Goal: Book appointment/travel/reservation

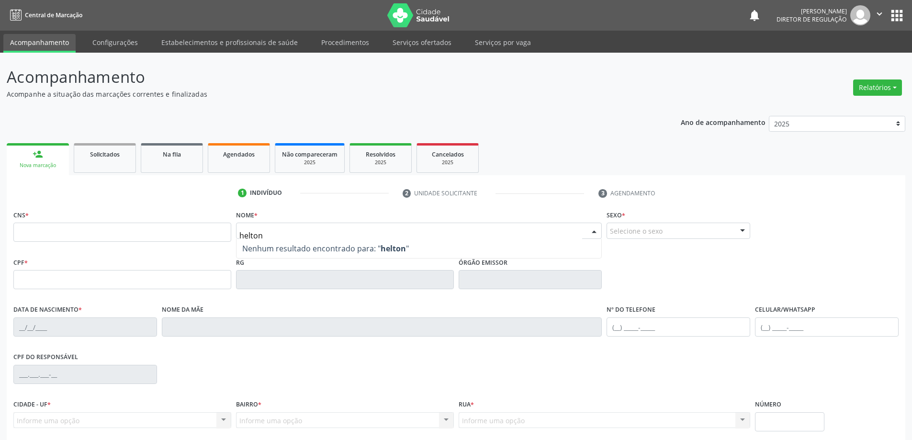
type input "helton"
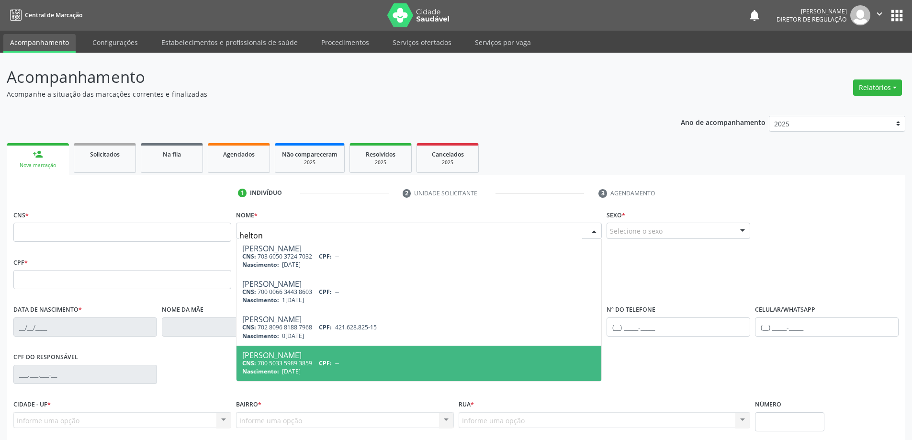
click at [270, 353] on div "[PERSON_NAME]" at bounding box center [419, 355] width 354 height 8
type input "700 5033 5989 3859"
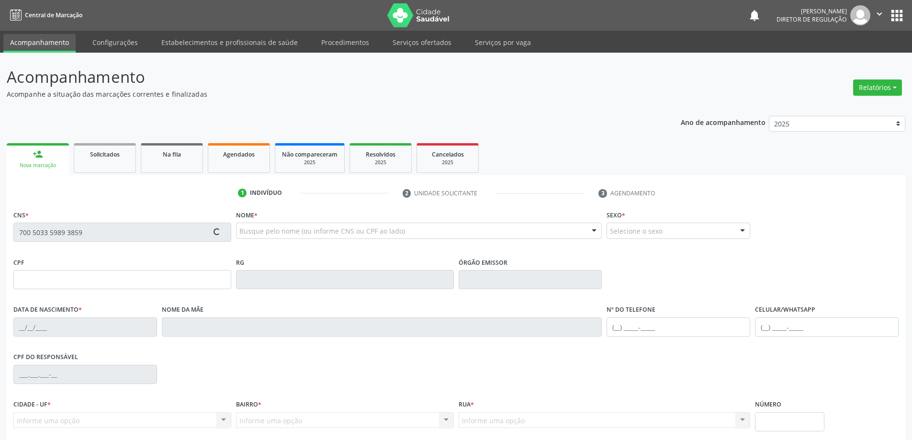
type input "0727342720"
type input "[DATE]"
type input "[PHONE_NUMBER]"
type input "963.388.735-68"
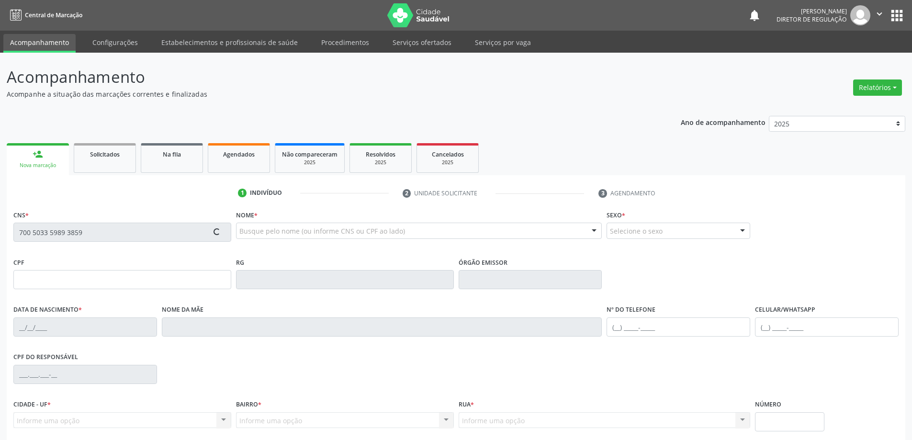
type input "S/N"
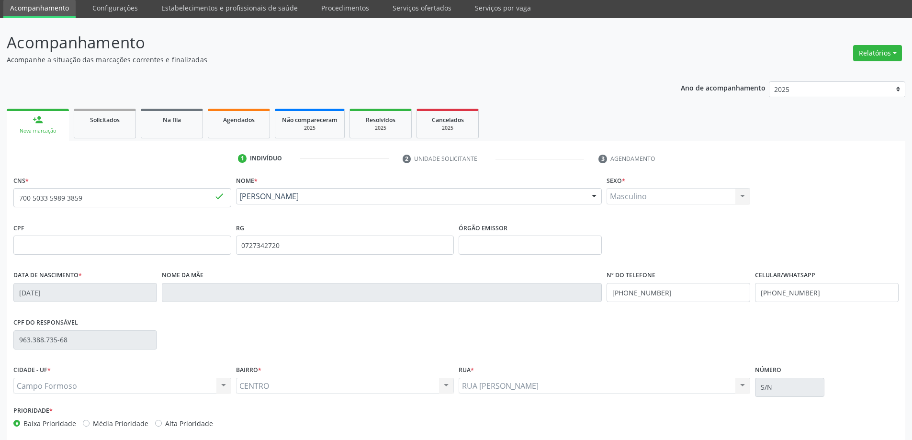
scroll to position [79, 0]
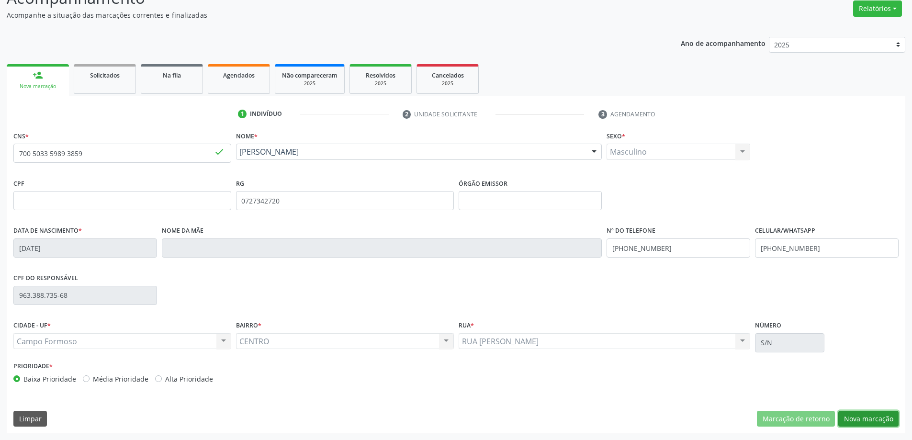
click at [867, 419] on button "Nova marcação" at bounding box center [868, 419] width 60 height 16
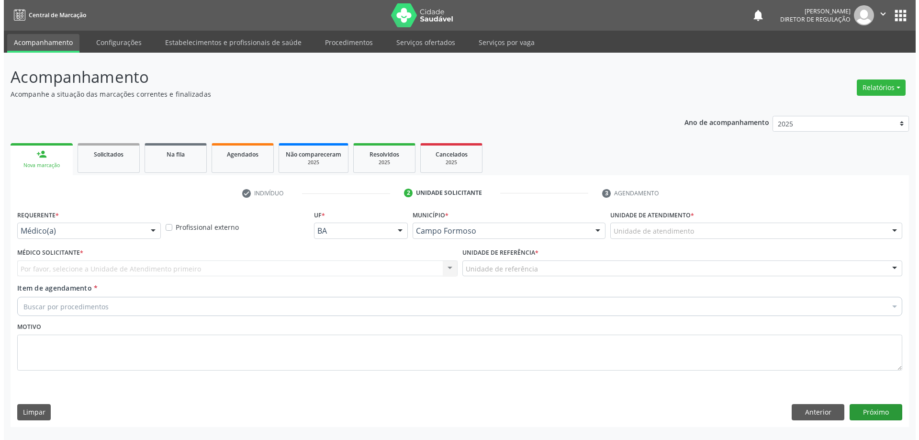
scroll to position [0, 0]
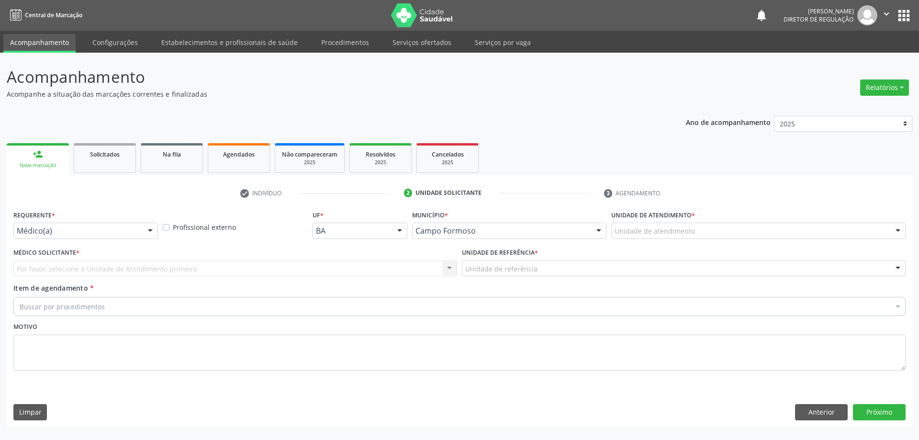
click at [156, 233] on div at bounding box center [150, 231] width 14 height 16
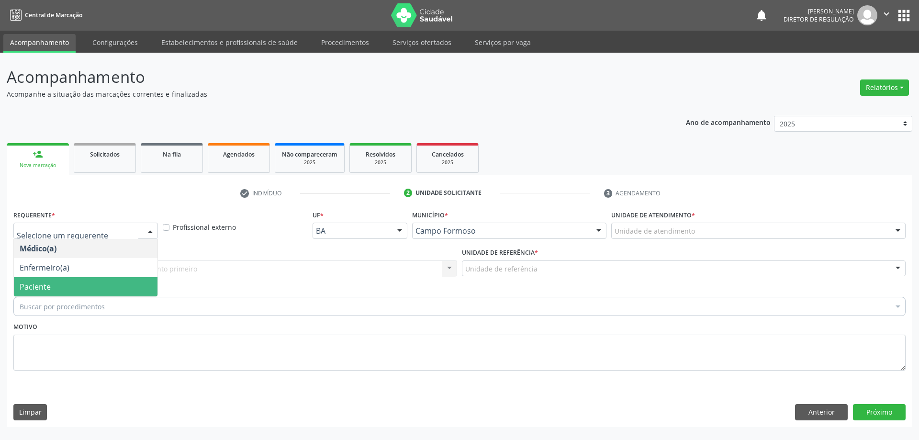
click at [144, 292] on span "Paciente" at bounding box center [86, 286] width 144 height 19
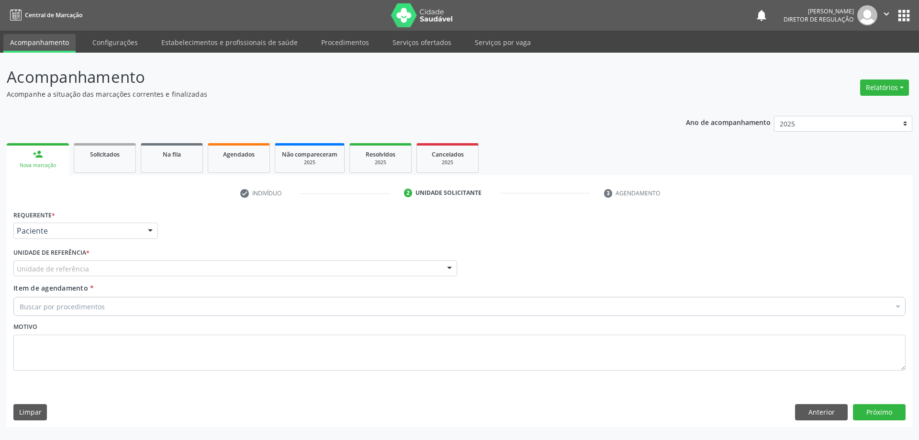
click at [186, 272] on div "Unidade de referência" at bounding box center [235, 268] width 444 height 16
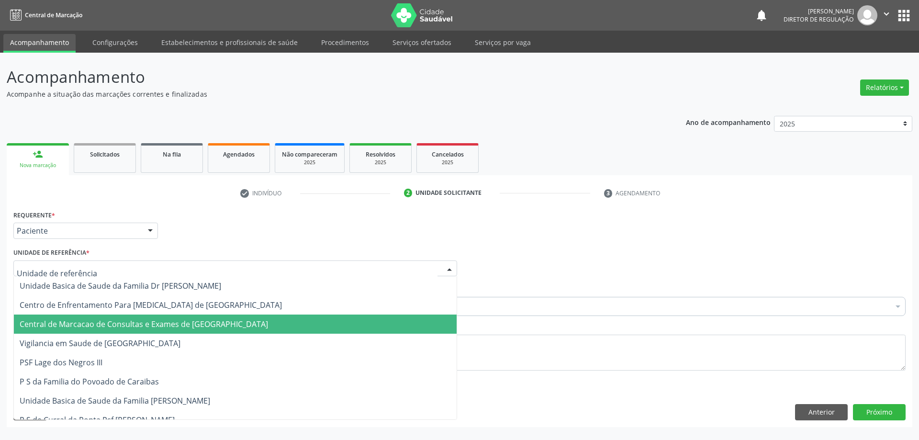
click at [183, 319] on span "Central de Marcacao de Consultas e Exames de [GEOGRAPHIC_DATA]" at bounding box center [144, 324] width 248 height 11
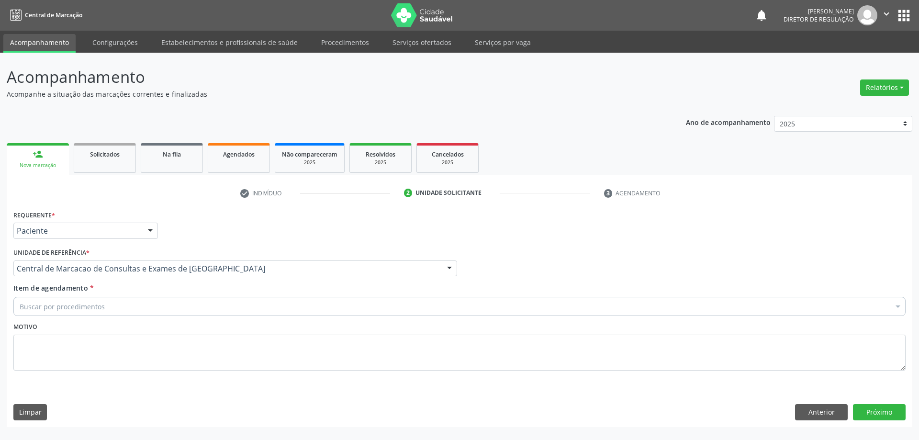
click at [195, 303] on div "Buscar por procedimentos" at bounding box center [459, 306] width 892 height 19
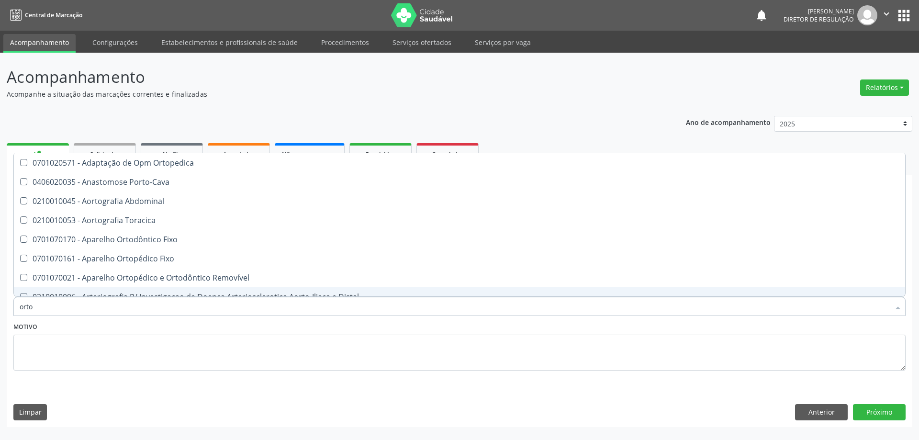
type input "ortop"
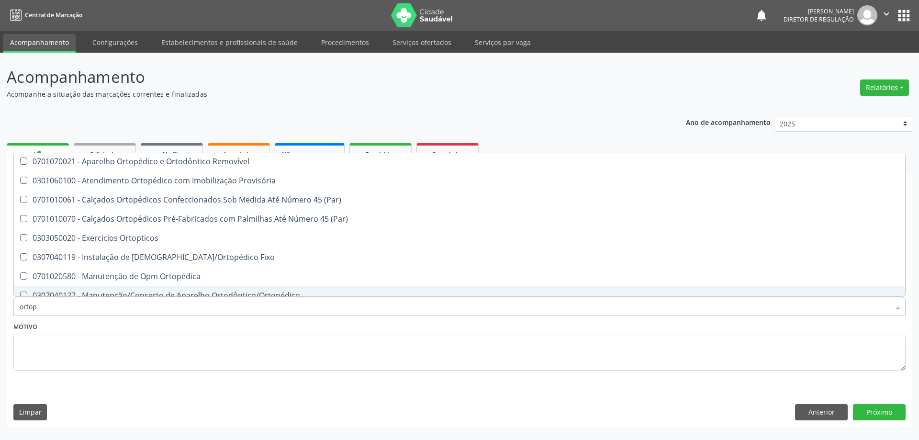
scroll to position [87, 0]
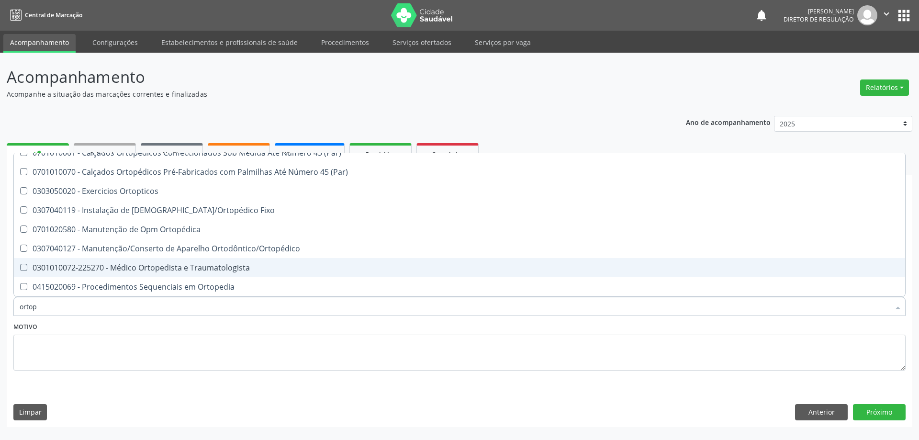
click at [207, 267] on div "0301010072-225270 - Médico Ortopedista e Traumatologista" at bounding box center [460, 268] width 880 height 8
checkbox Traumatologista "true"
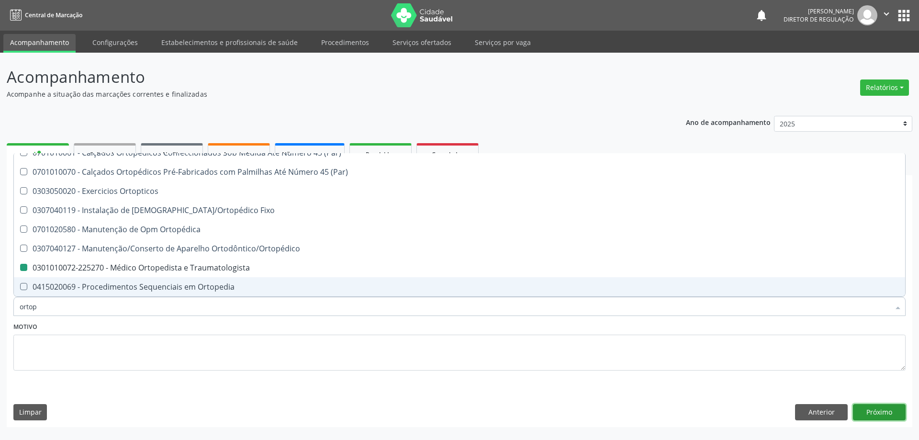
click at [868, 407] on button "Próximo" at bounding box center [879, 412] width 53 height 16
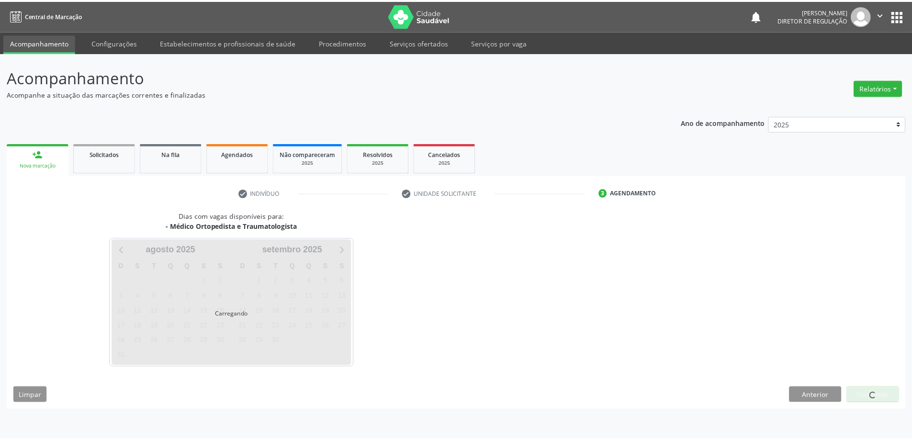
scroll to position [0, 0]
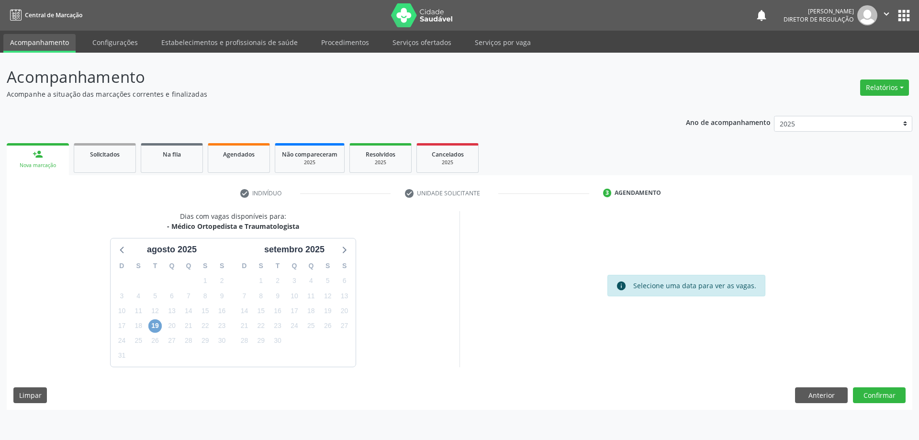
click at [153, 328] on span "19" at bounding box center [154, 325] width 13 height 13
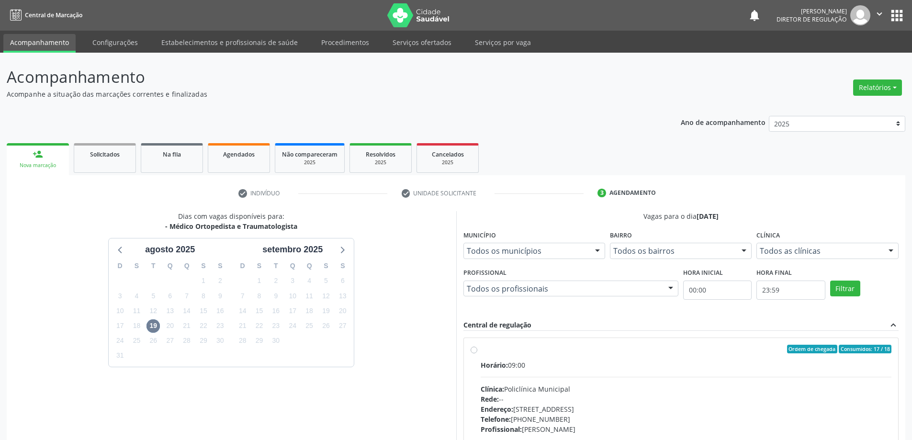
drag, startPoint x: 645, startPoint y: 352, endPoint x: 647, endPoint y: 357, distance: 5.0
click at [646, 356] on label "Ordem de chegada Consumidos: 17 / 18 Horário: 09:00 Clínica: Policlínica Munici…" at bounding box center [686, 418] width 411 height 147
radio input "true"
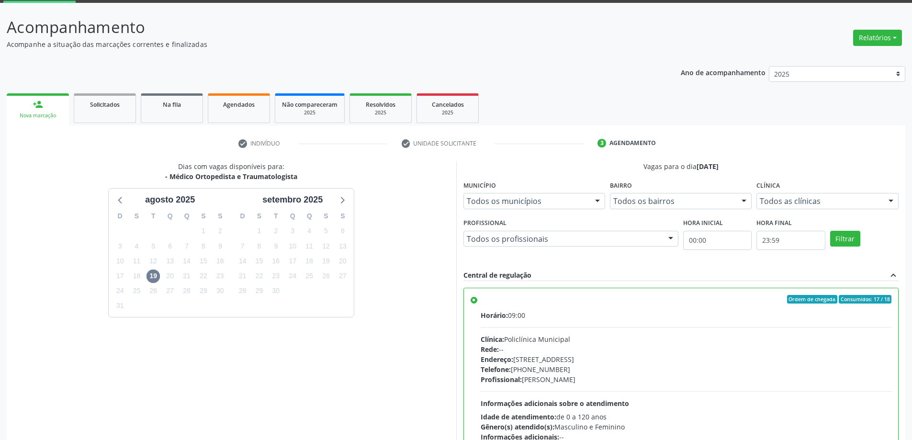
scroll to position [132, 0]
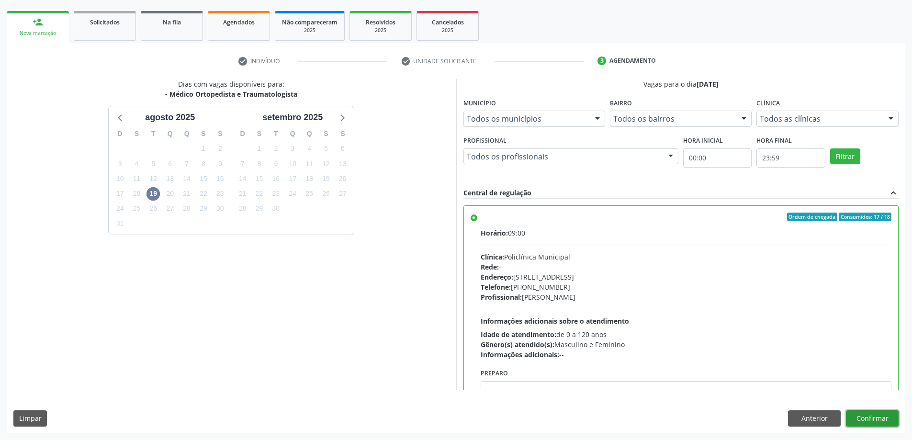
click at [870, 422] on button "Confirmar" at bounding box center [872, 418] width 53 height 16
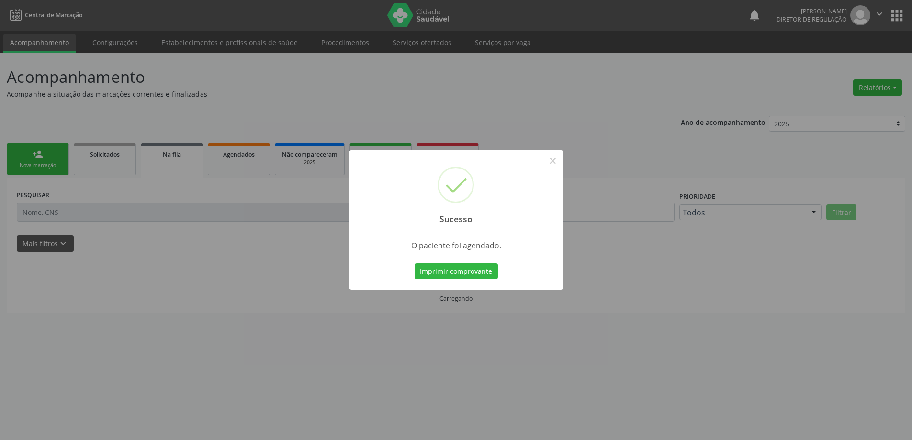
scroll to position [0, 0]
click at [484, 271] on button "Imprimir comprovante" at bounding box center [459, 271] width 83 height 16
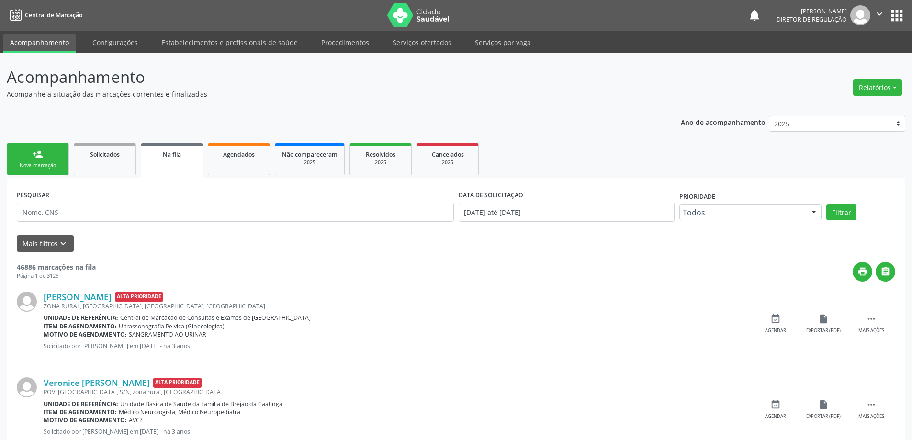
click at [880, 15] on icon "" at bounding box center [879, 14] width 11 height 11
click at [840, 61] on link "Sair" at bounding box center [855, 58] width 66 height 13
